Goal: Task Accomplishment & Management: Use online tool/utility

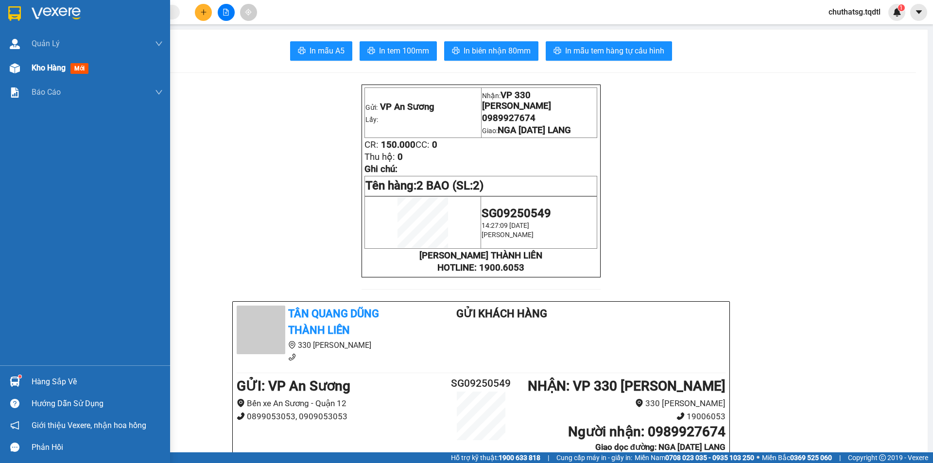
click at [37, 66] on span "Kho hàng" at bounding box center [49, 67] width 34 height 9
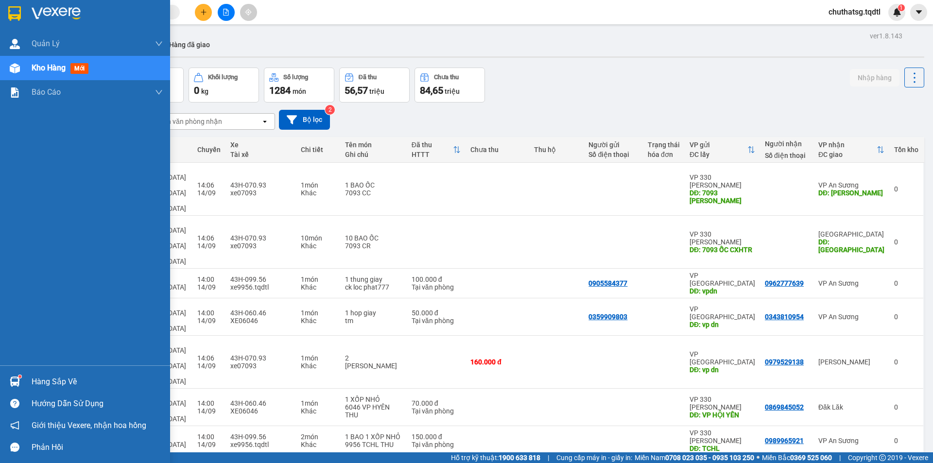
click at [41, 65] on span "Kho hàng" at bounding box center [49, 67] width 34 height 9
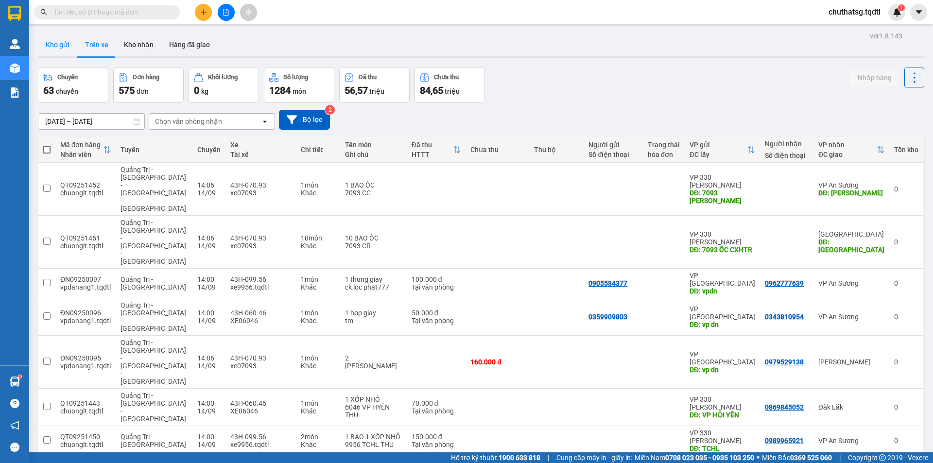
click at [55, 43] on button "Kho gửi" at bounding box center [57, 44] width 39 height 23
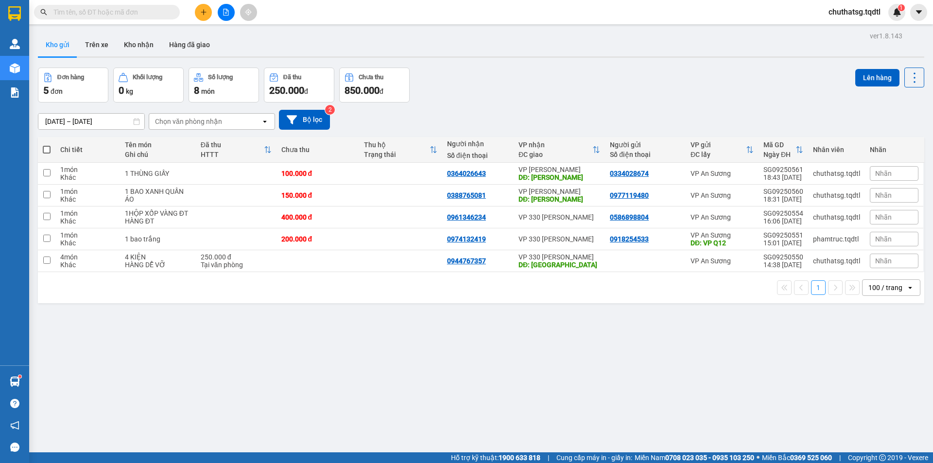
scroll to position [45, 0]
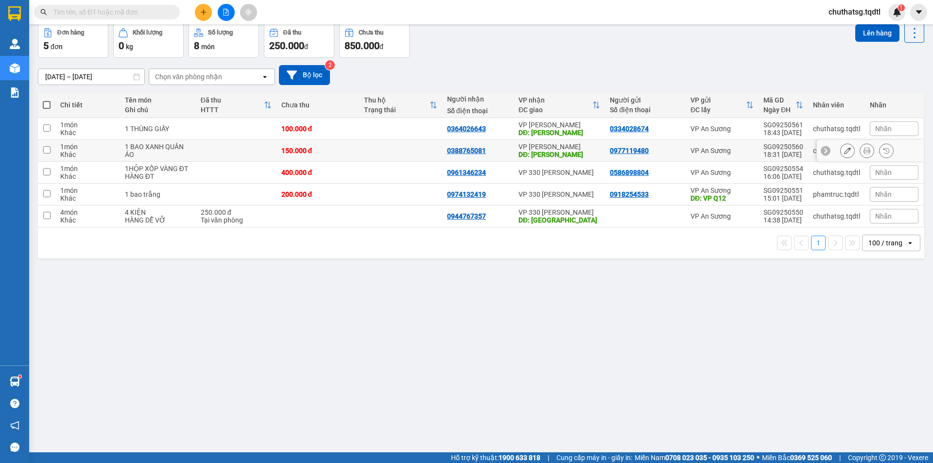
click at [45, 150] on input "checkbox" at bounding box center [46, 149] width 7 height 7
checkbox input "true"
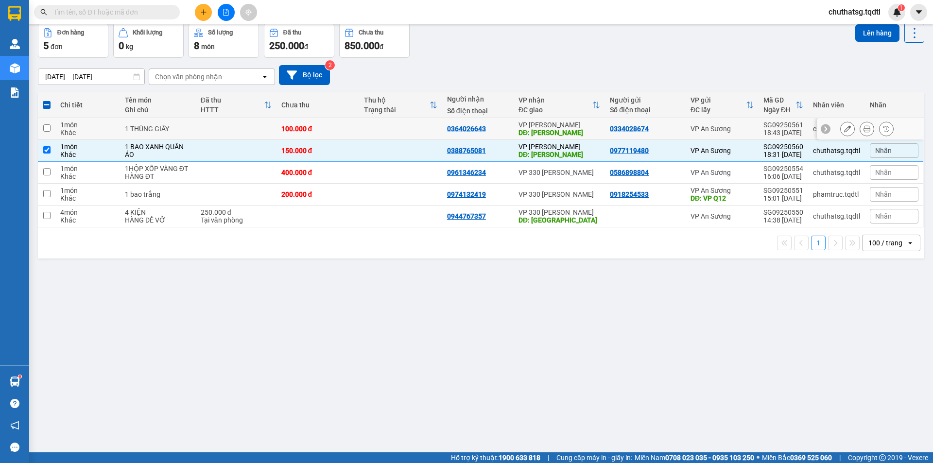
click at [43, 126] on td at bounding box center [46, 129] width 17 height 22
checkbox input "true"
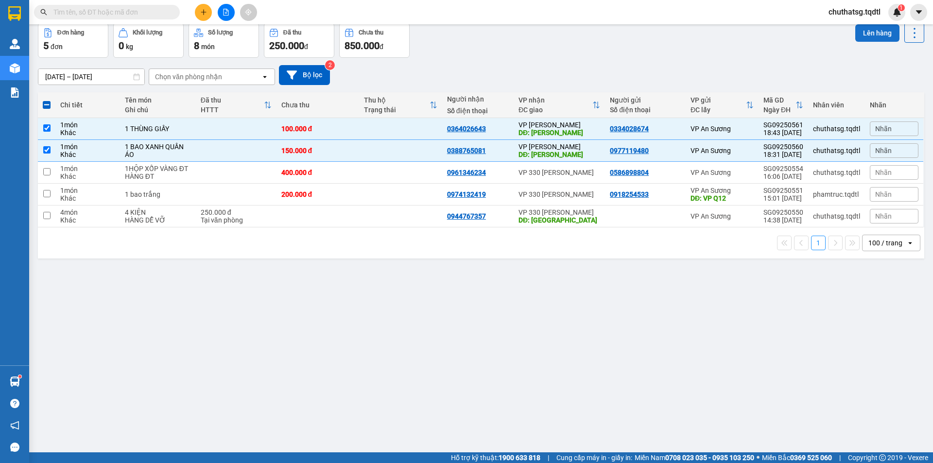
click at [859, 29] on button "Lên hàng" at bounding box center [877, 32] width 44 height 17
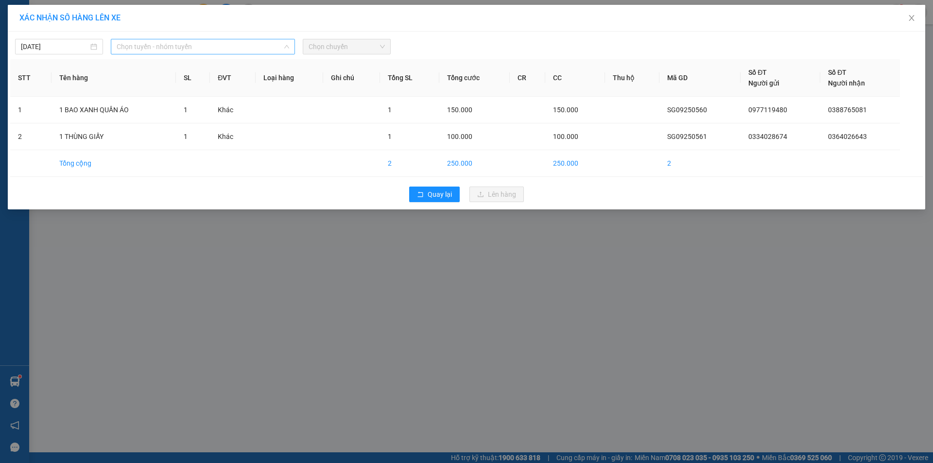
click at [225, 47] on span "Chọn tuyến - nhóm tuyến" at bounding box center [203, 46] width 173 height 15
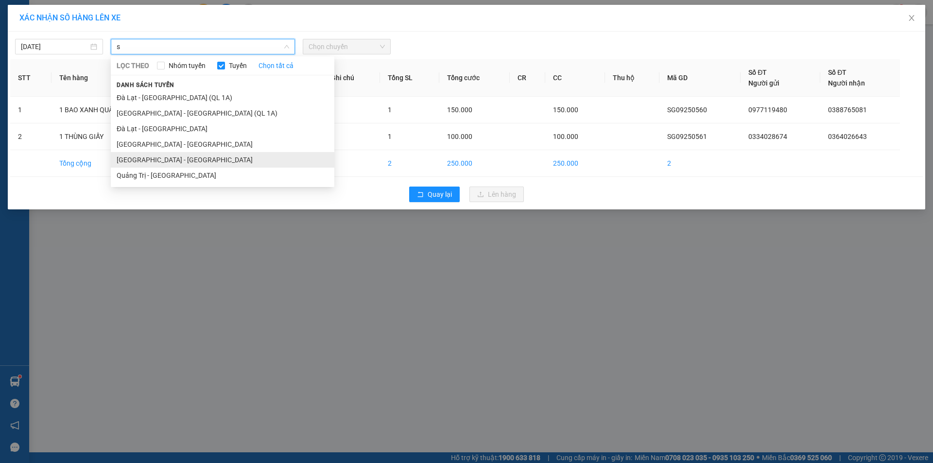
type input "s"
click at [174, 160] on li "[GEOGRAPHIC_DATA] - [GEOGRAPHIC_DATA]" at bounding box center [223, 160] width 224 height 16
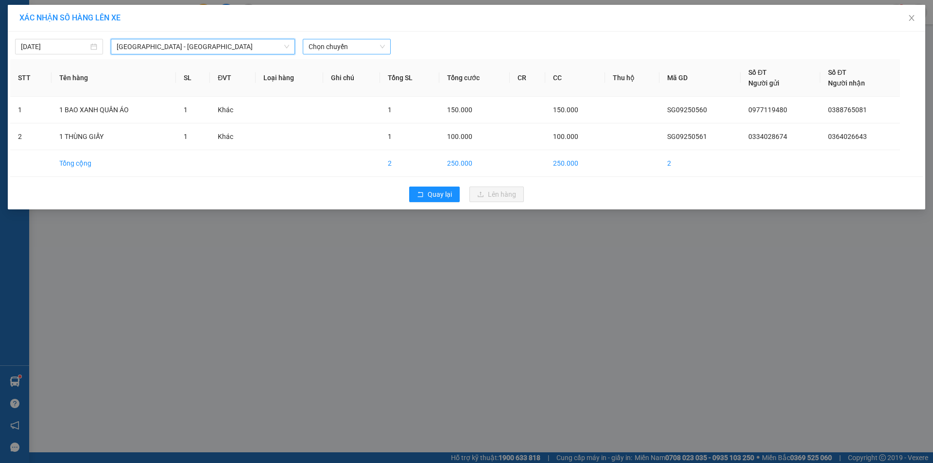
click at [351, 45] on span "Chọn chuyến" at bounding box center [347, 46] width 76 height 15
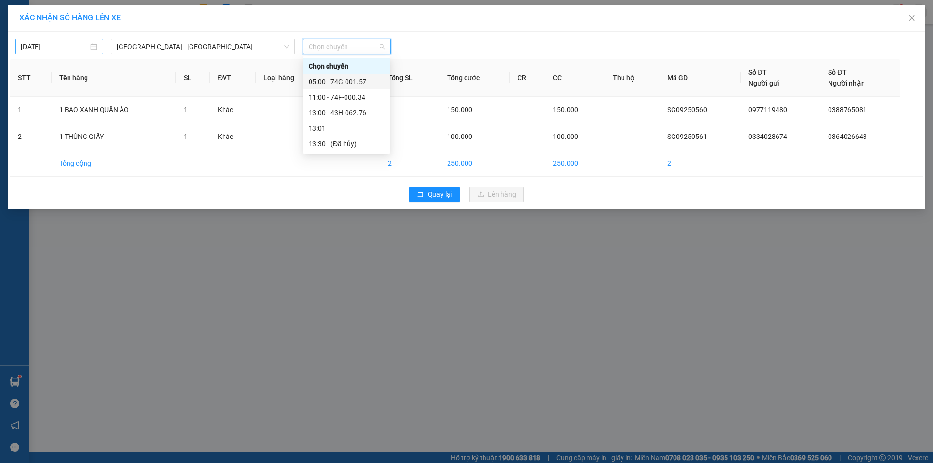
click at [61, 49] on input "[DATE]" at bounding box center [55, 46] width 68 height 11
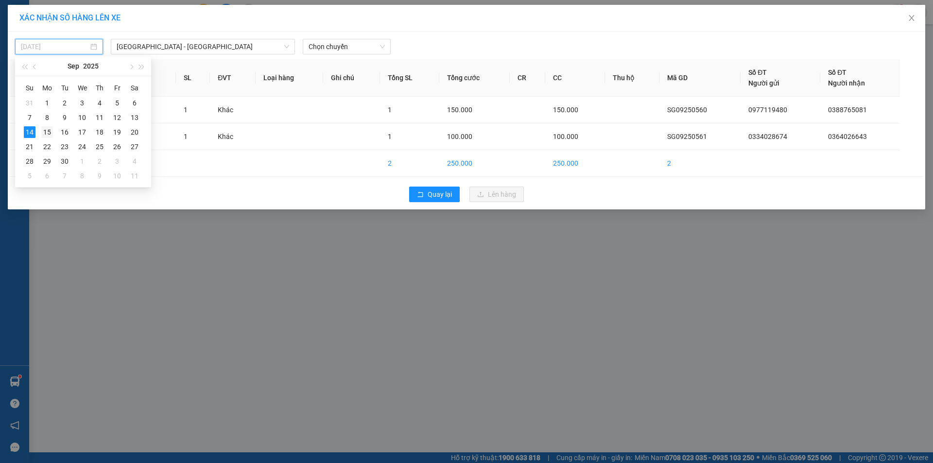
click at [47, 131] on div "15" at bounding box center [47, 132] width 12 height 12
type input "[DATE]"
click at [356, 46] on span "Chọn chuyến" at bounding box center [347, 46] width 76 height 15
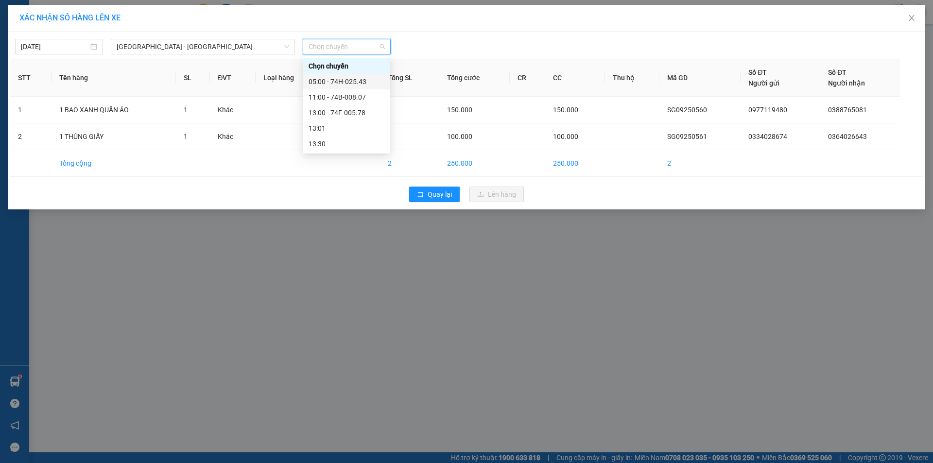
click at [343, 82] on div "05:00 - 74H-025.43" at bounding box center [347, 81] width 76 height 11
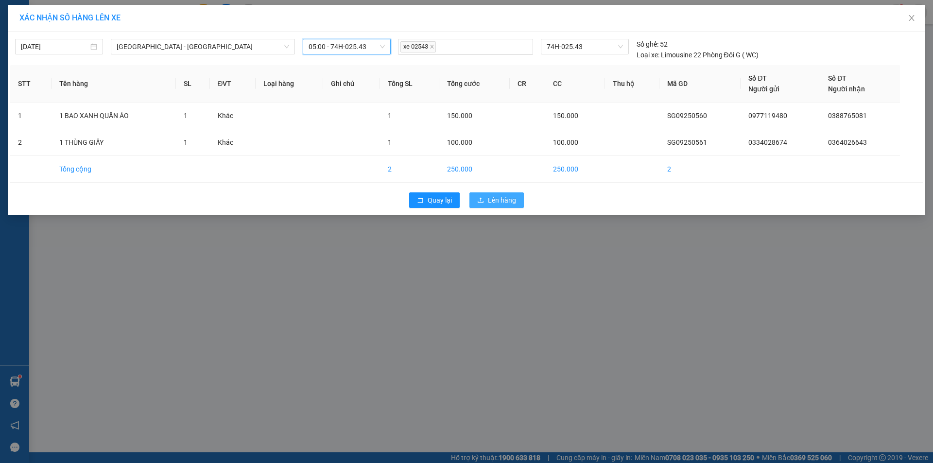
click at [505, 198] on span "Lên hàng" at bounding box center [502, 200] width 28 height 11
